Goal: Task Accomplishment & Management: Complete application form

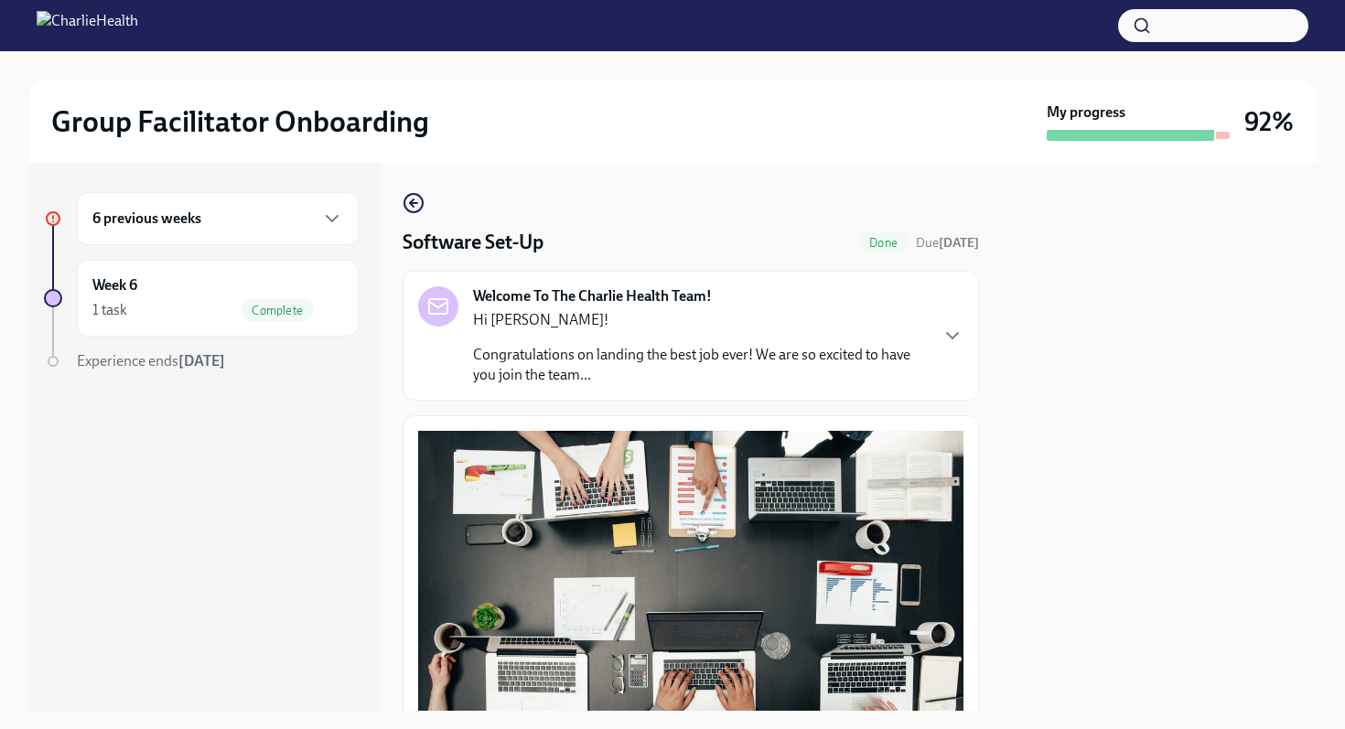
scroll to position [495, 0]
click at [199, 321] on div "Week 14 1 message" at bounding box center [218, 298] width 282 height 77
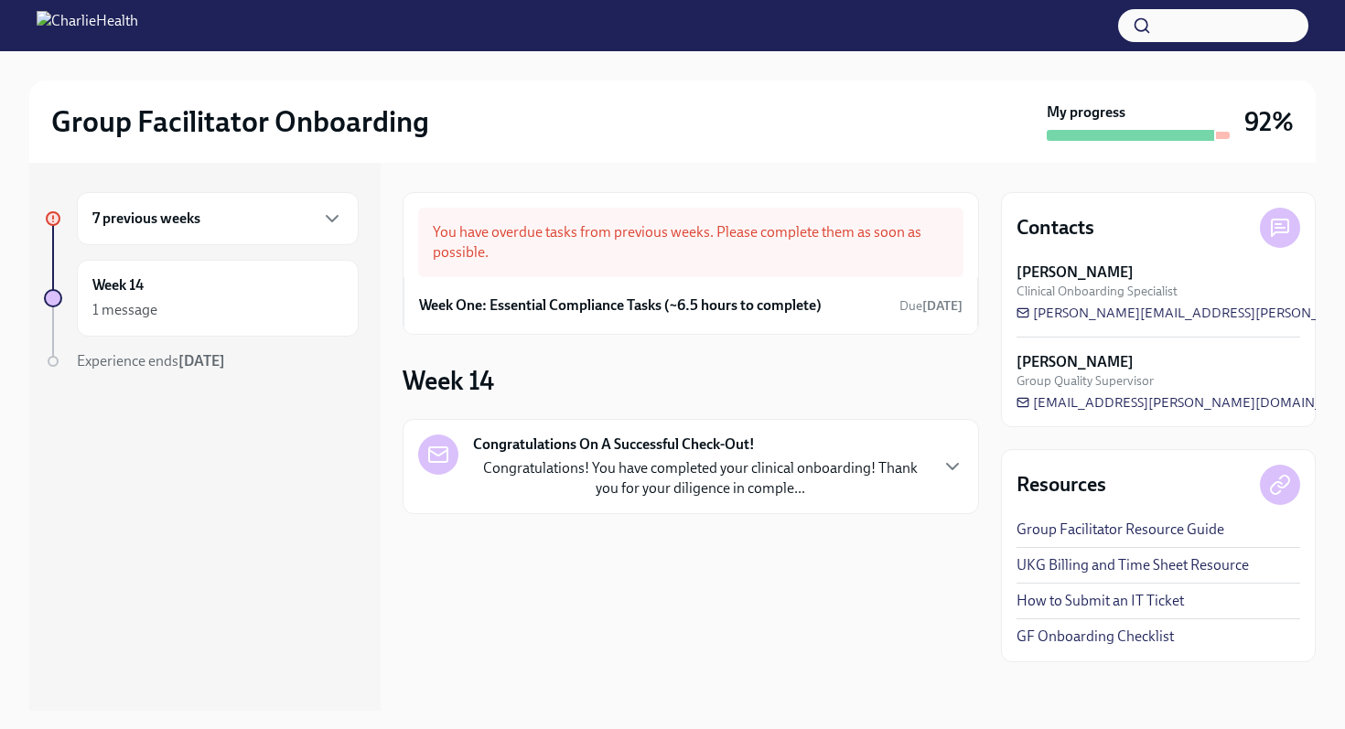
click at [631, 463] on p "Congratulations! You have completed your clinical onboarding! Thank you for you…" at bounding box center [700, 478] width 454 height 40
